Goal: Information Seeking & Learning: Find specific page/section

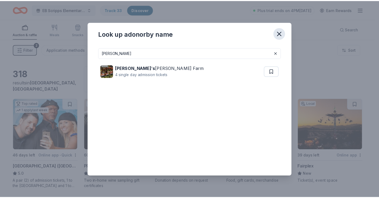
scroll to position [3589, 0]
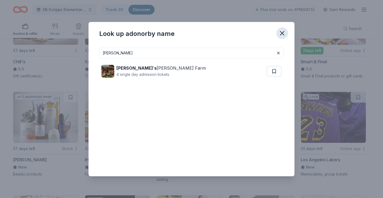
click at [280, 32] on icon "button" at bounding box center [282, 33] width 8 height 8
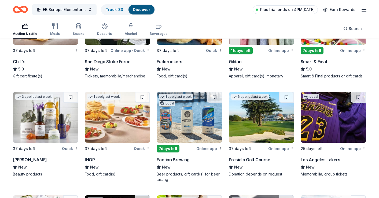
click at [297, 9] on span "Plus trial ends on 4PM[DATE]" at bounding box center [287, 9] width 54 height 6
click at [266, 9] on span "Plus trial ends on 4PM[DATE]" at bounding box center [287, 9] width 54 height 6
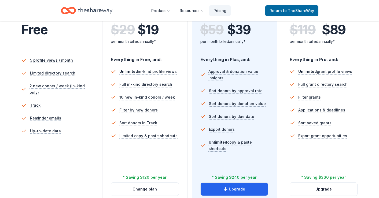
scroll to position [175, 0]
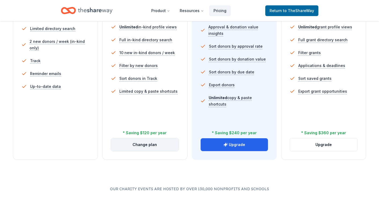
click at [126, 146] on button "Change plan" at bounding box center [144, 144] width 67 height 13
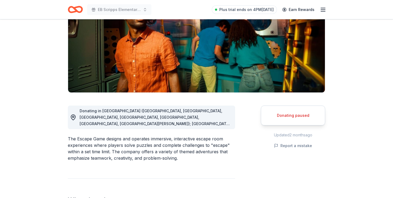
scroll to position [79, 0]
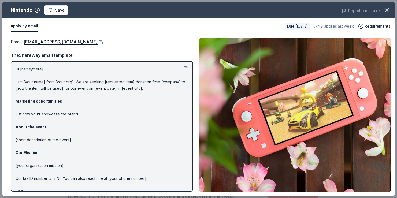
scroll to position [81, 0]
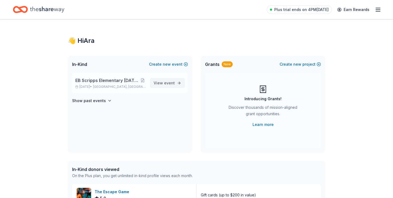
click at [170, 80] on span "View event" at bounding box center [164, 83] width 21 height 6
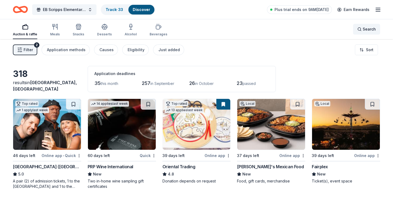
click at [365, 29] on span "Search" at bounding box center [369, 29] width 13 height 6
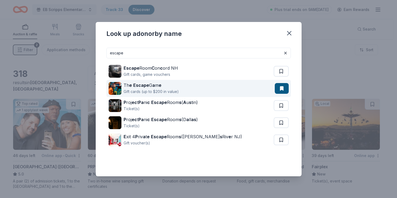
type input "escape"
click at [145, 87] on strong "Escape" at bounding box center [141, 85] width 16 height 5
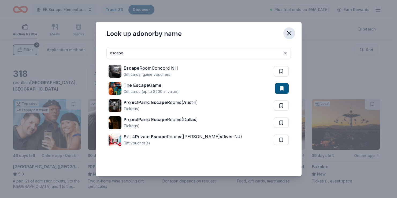
click at [287, 32] on icon "button" at bounding box center [289, 33] width 8 height 8
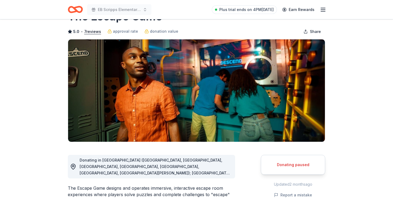
scroll to position [12, 0]
